Goal: Book appointment/travel/reservation

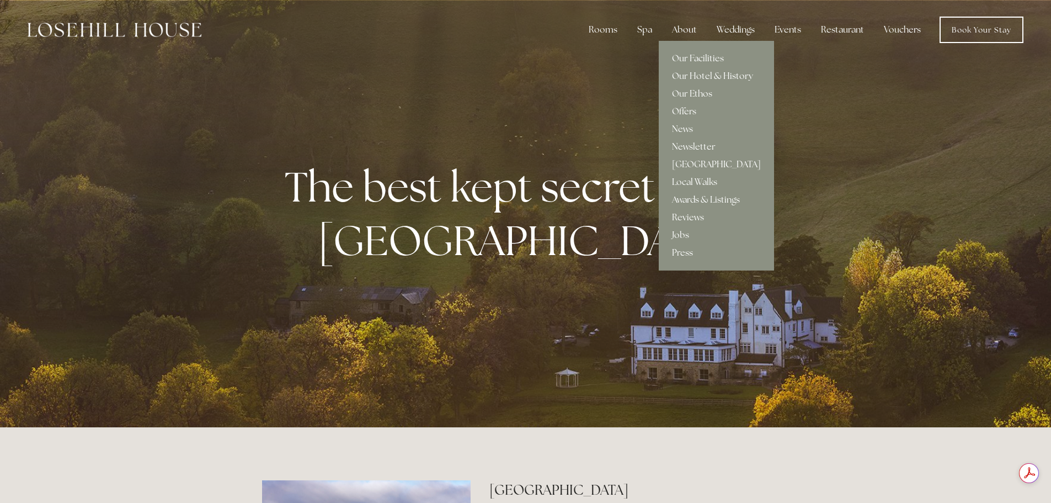
click at [687, 104] on link "Offers" at bounding box center [716, 112] width 115 height 18
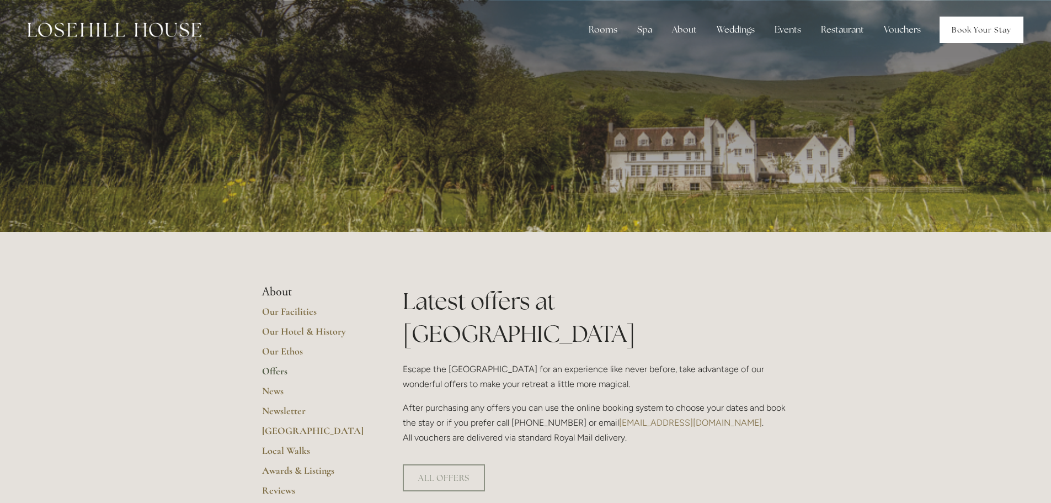
click at [1003, 30] on link "Book Your Stay" at bounding box center [981, 30] width 84 height 26
